Goal: Transaction & Acquisition: Purchase product/service

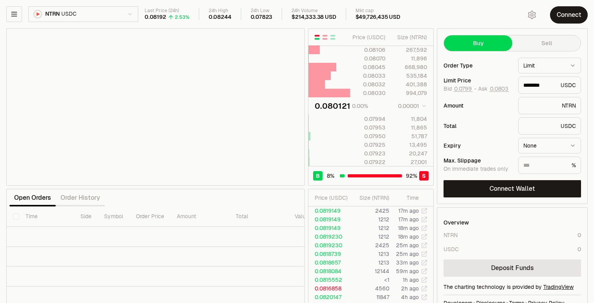
type input "********"
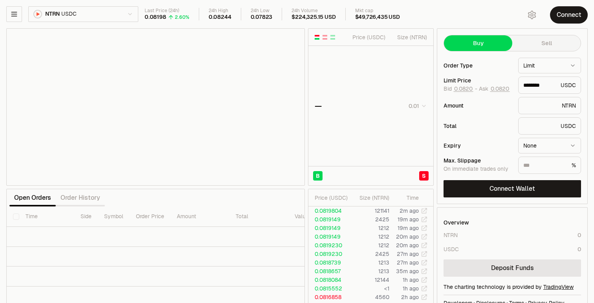
type input "********"
